Goal: Transaction & Acquisition: Purchase product/service

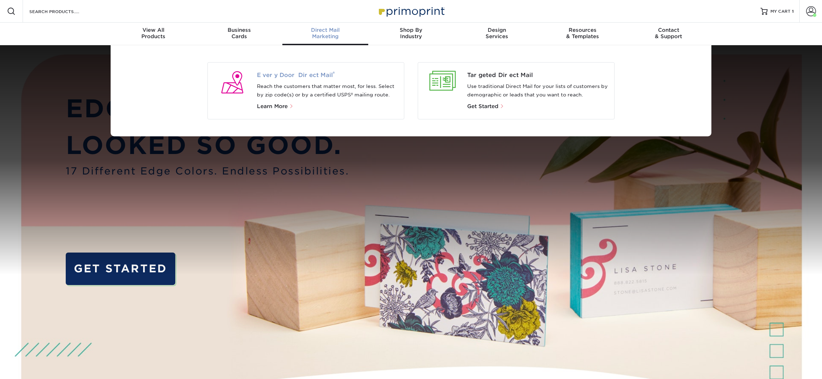
click at [312, 72] on span "Every Door Direct Mail ®" at bounding box center [328, 75] width 142 height 8
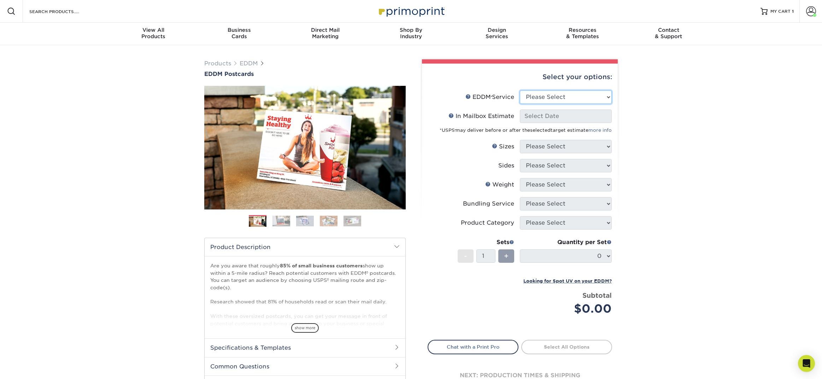
click at [534, 94] on select "Please Select Full Service Print Only" at bounding box center [566, 96] width 92 height 13
select select "full_service"
click at [520, 90] on select "Please Select Full Service Print Only" at bounding box center [566, 96] width 92 height 13
select select "-1"
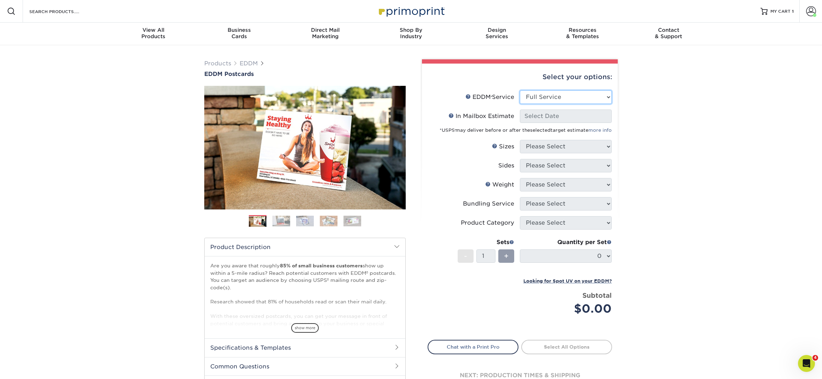
select select "-1"
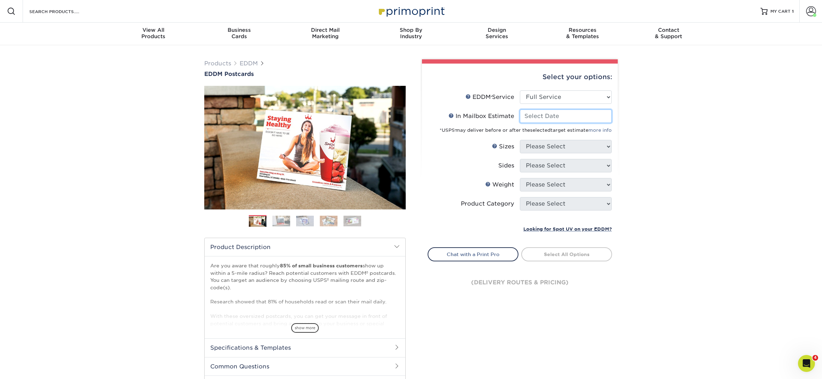
drag, startPoint x: 532, startPoint y: 113, endPoint x: 531, endPoint y: 118, distance: 5.3
click at [531, 118] on input "In Mailbox Estimate Help In Mailbox Estimate" at bounding box center [566, 116] width 92 height 13
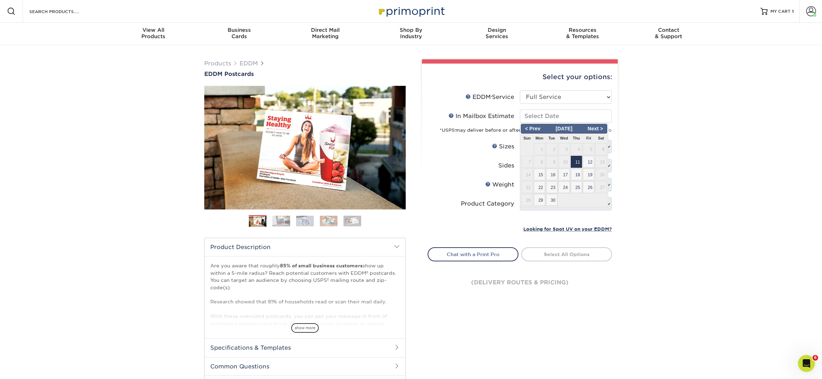
drag, startPoint x: 531, startPoint y: 118, endPoint x: 580, endPoint y: 162, distance: 65.1
click at [580, 162] on span "11" at bounding box center [577, 162] width 12 height 12
type input "[DATE]"
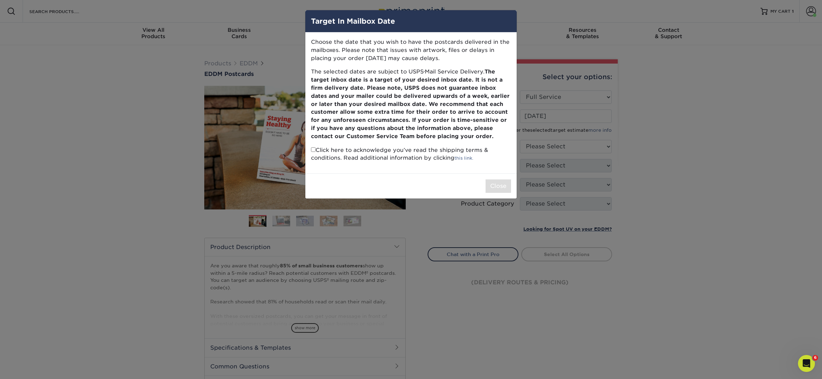
click at [315, 149] on p "Click here to acknowledge you’ve read the shipping terms & conditions. Read add…" at bounding box center [411, 154] width 200 height 16
click at [314, 149] on input "checkbox" at bounding box center [313, 149] width 5 height 5
checkbox input "true"
click at [505, 186] on button "Close" at bounding box center [498, 186] width 25 height 13
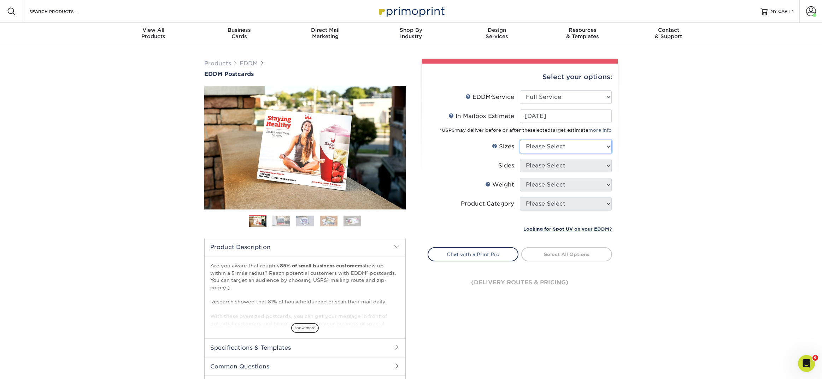
click at [538, 144] on select "Please Select 4.5" x 12" 6" x 12" 6.5" x 8" 6.5" x 9" 6.5" x 12" 7" x 8.5" 8" x…" at bounding box center [566, 146] width 92 height 13
select select "6.50x8.00"
click at [520, 140] on select "Please Select 4.5" x 12" 6" x 12" 6.5" x 8" 6.5" x 9" 6.5" x 12" 7" x 8.5" 8" x…" at bounding box center [566, 146] width 92 height 13
click at [536, 165] on select "Please Select Print Both Sides Print Front Only" at bounding box center [566, 165] width 92 height 13
select select "13abbda7-1d64-4f25-8bb2-c179b224825d"
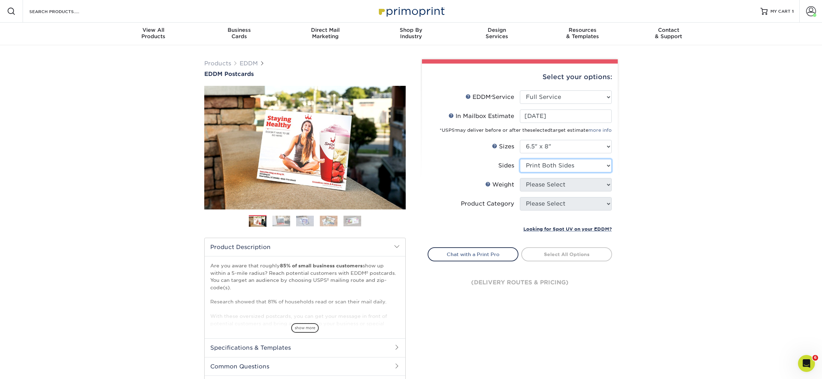
click at [520, 159] on select "Please Select Print Both Sides Print Front Only" at bounding box center [566, 165] width 92 height 13
click at [534, 184] on select "Please Select 16PT 14PT" at bounding box center [566, 184] width 92 height 13
select select "16PT"
click at [520, 178] on select "Please Select 16PT 14PT" at bounding box center [566, 184] width 92 height 13
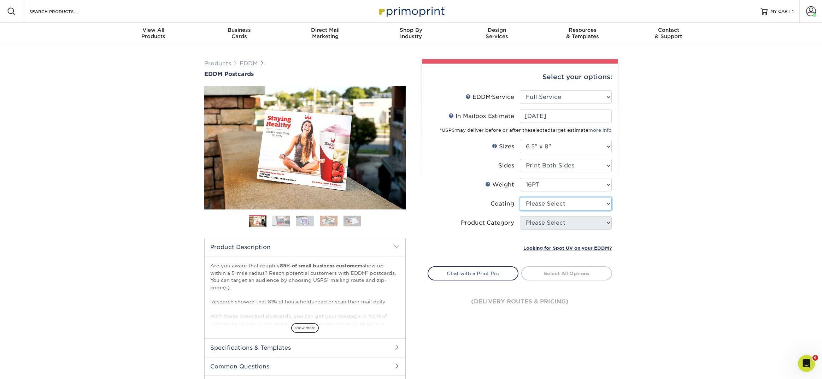
click at [531, 205] on select at bounding box center [566, 203] width 92 height 13
select select "121bb7b5-3b4d-429f-bd8d-bbf80e953313"
click at [520, 197] on select at bounding box center [566, 203] width 92 height 13
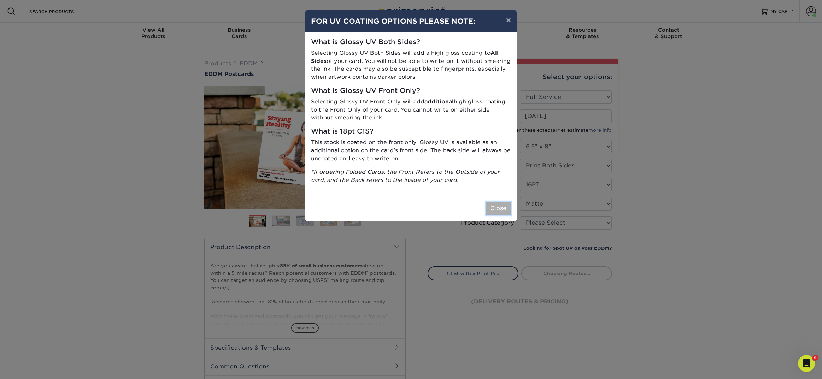
click at [500, 206] on button "Close" at bounding box center [498, 208] width 25 height 13
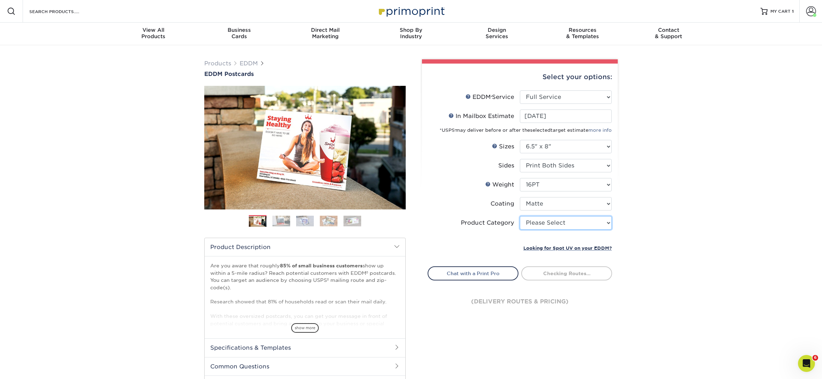
click at [536, 220] on select "Please Select Postcards" at bounding box center [566, 222] width 92 height 13
select select "9b7272e0-d6c8-4c3c-8e97-d3a1bcdab858"
click at [520, 216] on select "Please Select Postcards" at bounding box center [566, 222] width 92 height 13
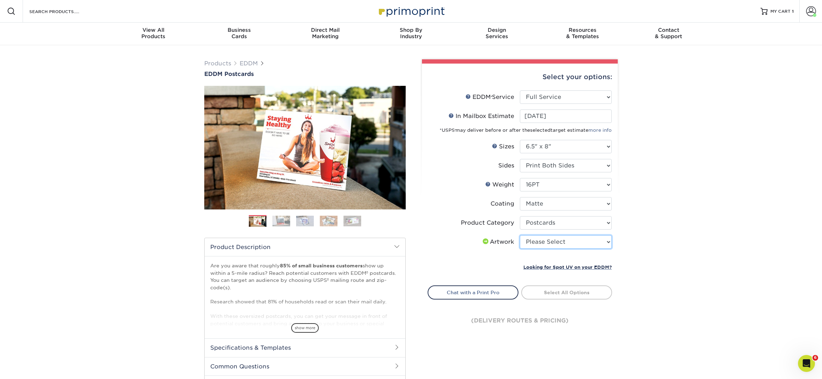
click at [538, 244] on select "Please Select I will upload files I need a design - $150" at bounding box center [566, 241] width 92 height 13
select select "upload"
click at [520, 235] on select "Please Select I will upload files I need a design - $150" at bounding box center [566, 241] width 92 height 13
click at [546, 294] on link "Select Routes" at bounding box center [566, 292] width 91 height 13
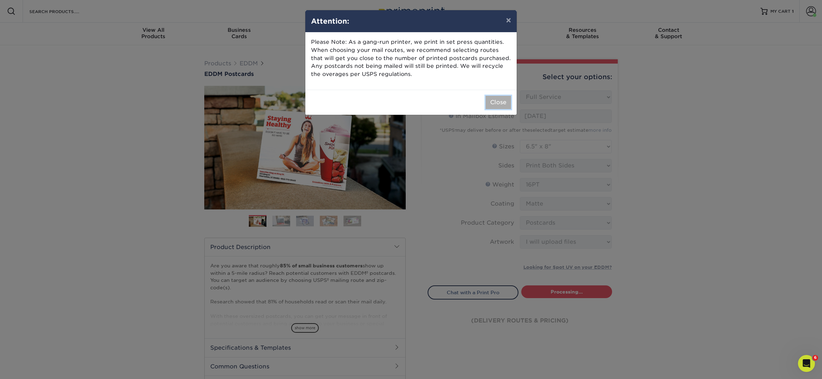
click at [497, 103] on button "Close" at bounding box center [498, 102] width 25 height 13
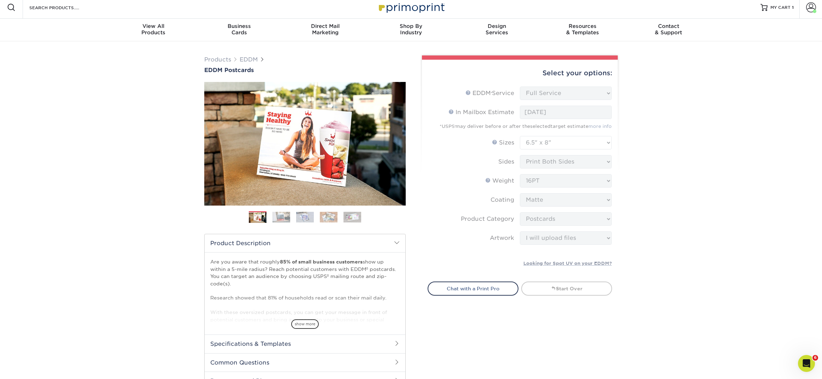
scroll to position [13, 0]
